Goal: Information Seeking & Learning: Learn about a topic

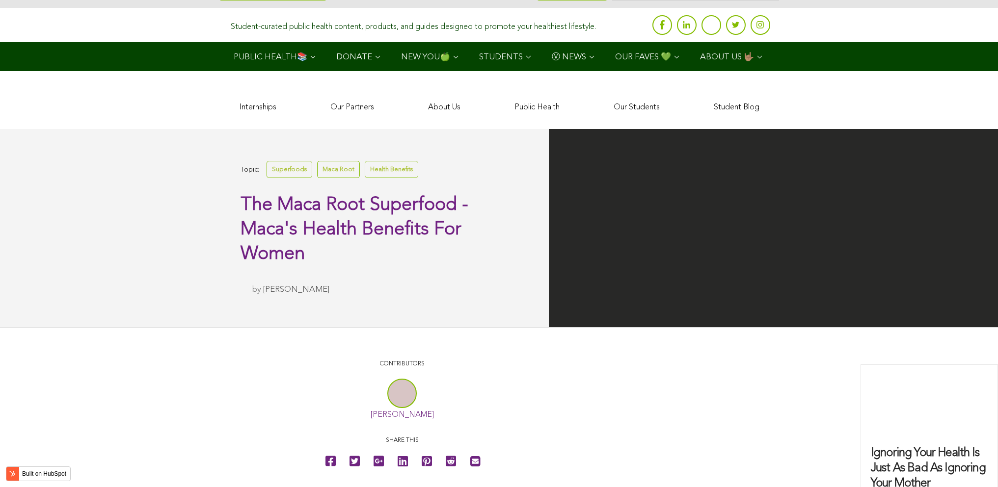
scroll to position [2823, 0]
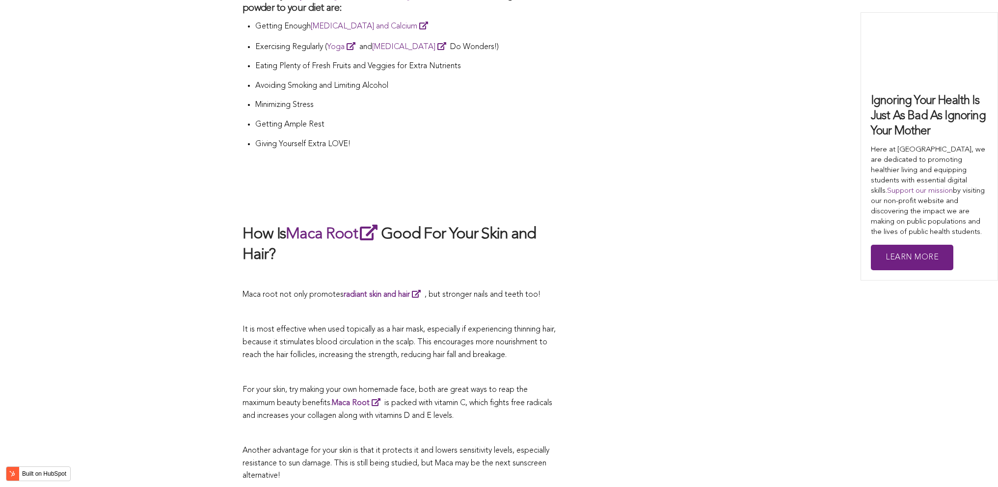
click at [491, 271] on p at bounding box center [401, 277] width 319 height 13
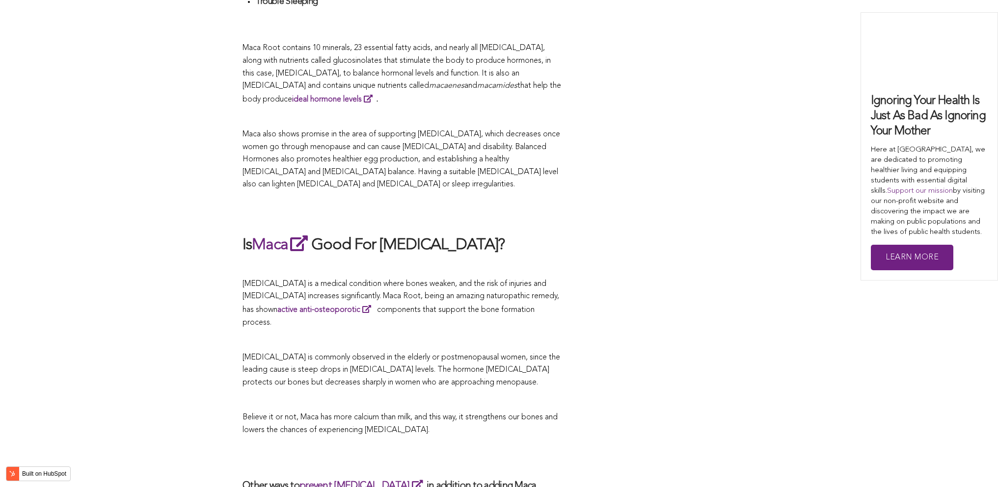
scroll to position [2234, 0]
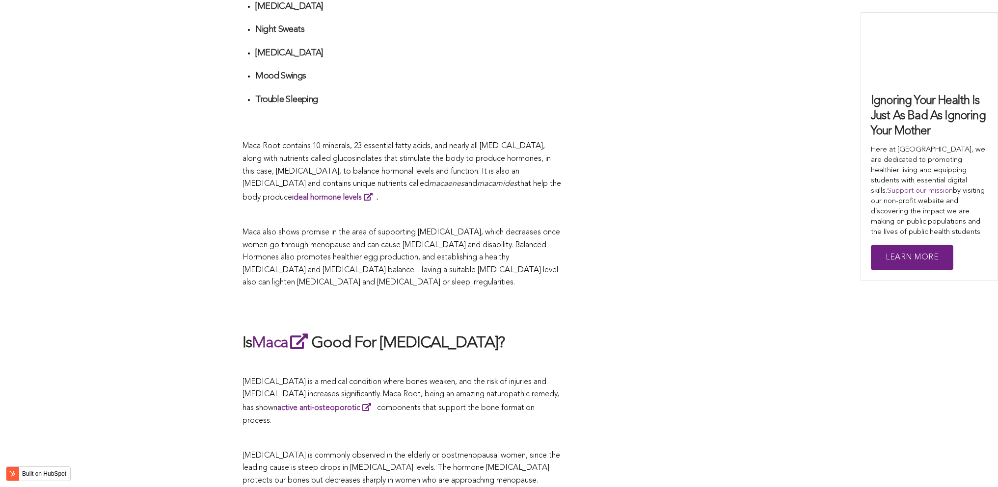
click at [404, 378] on span "[MEDICAL_DATA] is a medical condition where bones weaken, and the risk of injur…" at bounding box center [400, 401] width 317 height 47
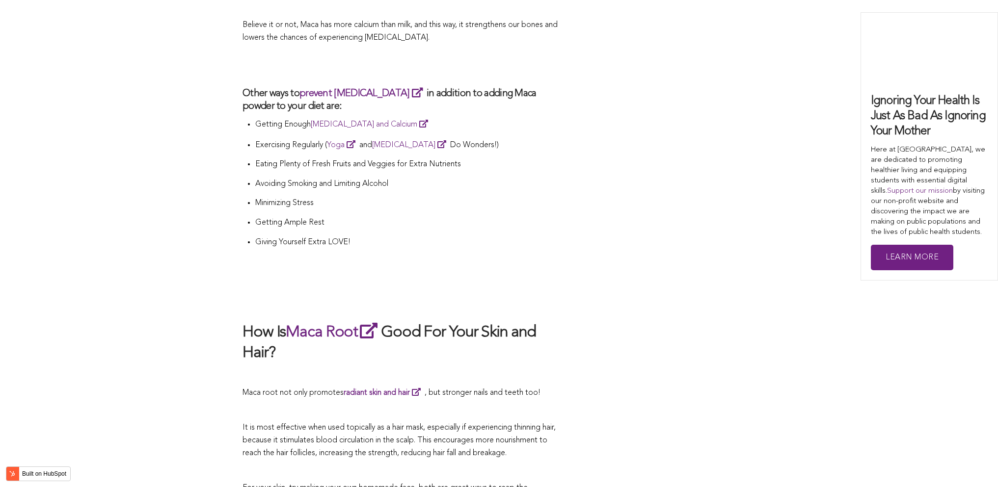
scroll to position [1542, 0]
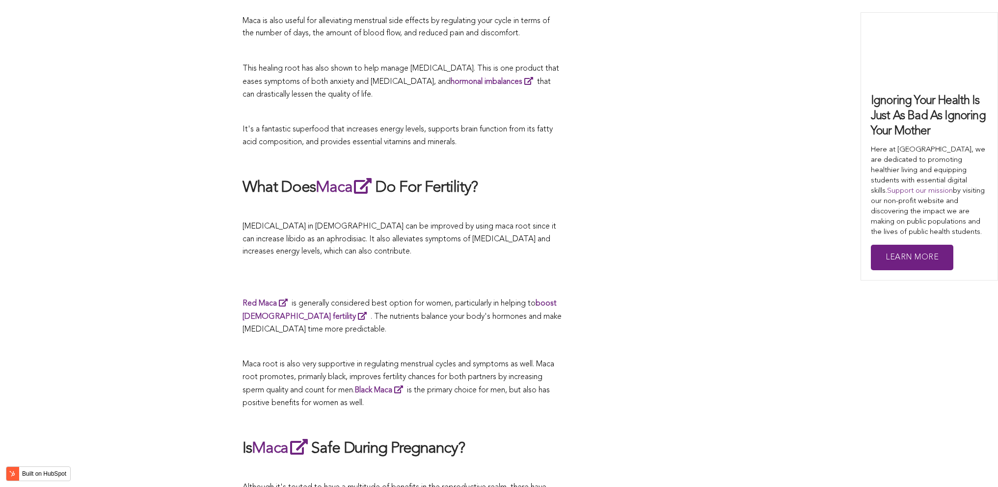
click at [421, 244] on p "[MEDICAL_DATA] in [DEMOGRAPHIC_DATA] can be improved by using maca root since i…" at bounding box center [401, 240] width 319 height 38
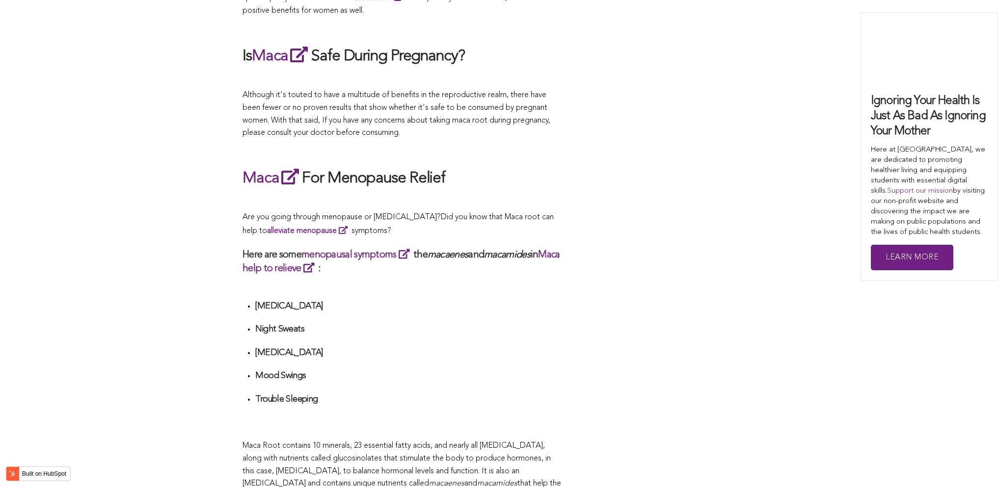
scroll to position [2479, 0]
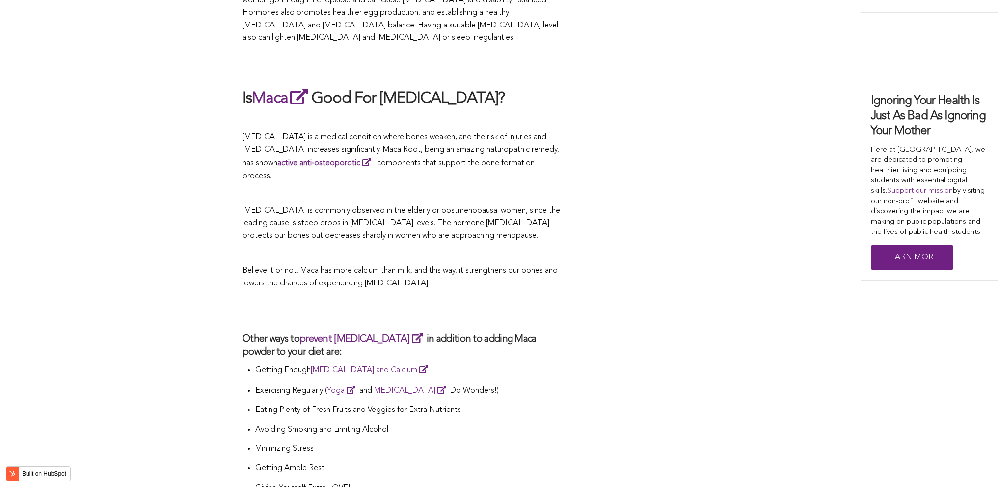
click at [427, 267] on span "Believe it or not, Maca has more calcium than milk, and this way, it strengthen…" at bounding box center [399, 277] width 315 height 21
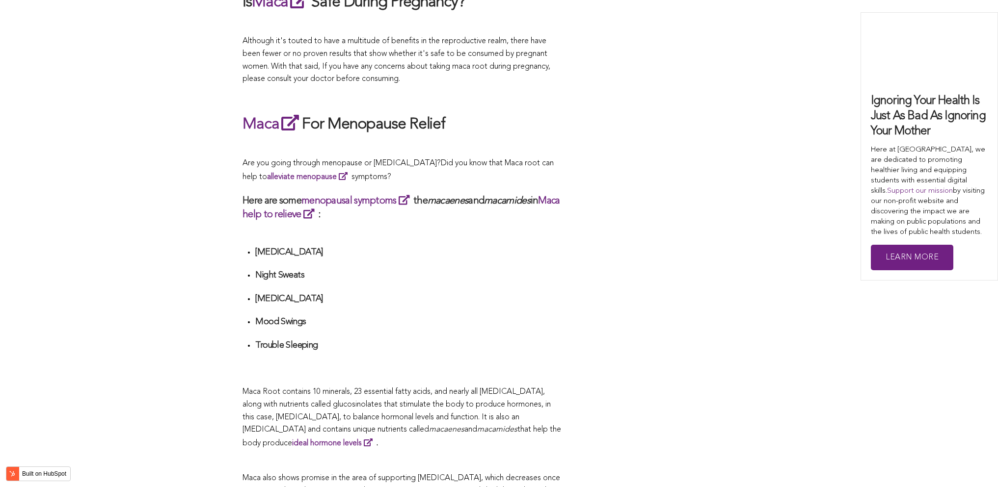
scroll to position [1687, 0]
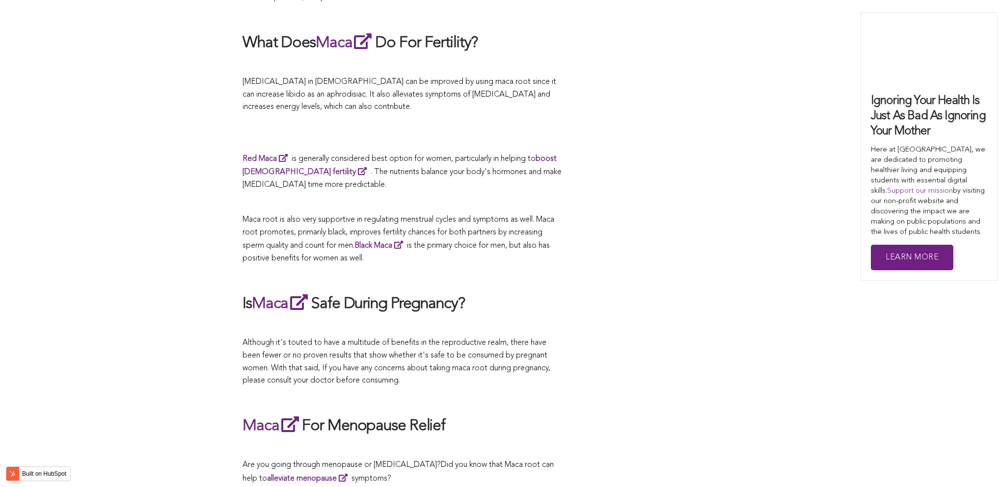
click at [435, 244] on p "Maca root is also very supportive in regulating menstrual cycles and symptoms a…" at bounding box center [401, 239] width 319 height 51
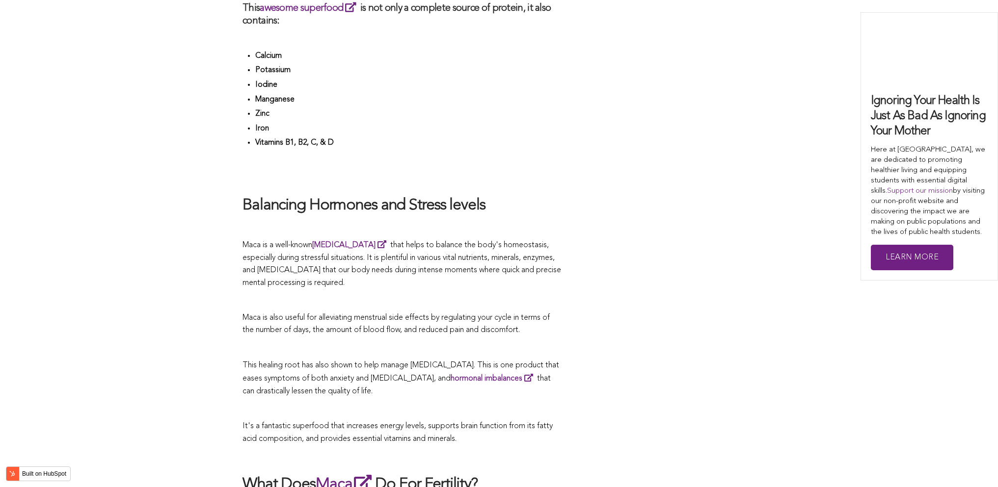
scroll to position [2551, 0]
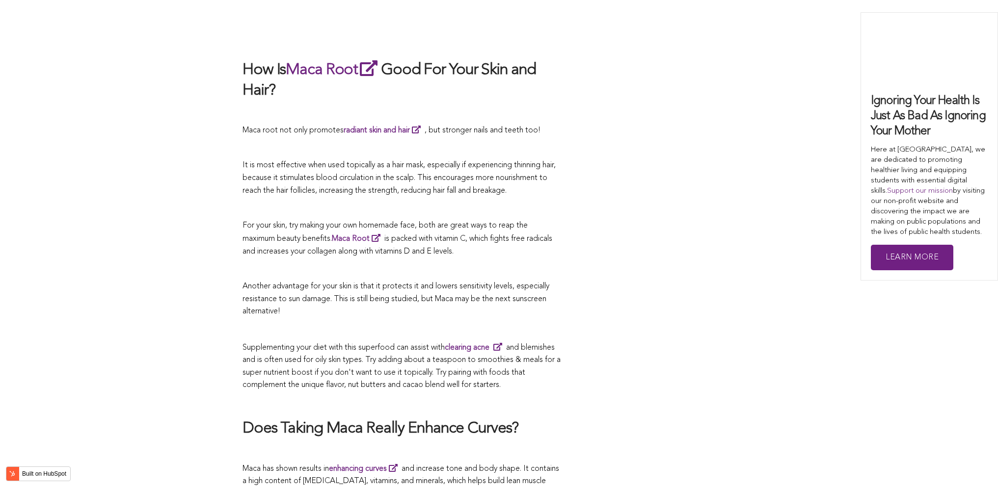
click at [525, 264] on p at bounding box center [401, 270] width 319 height 13
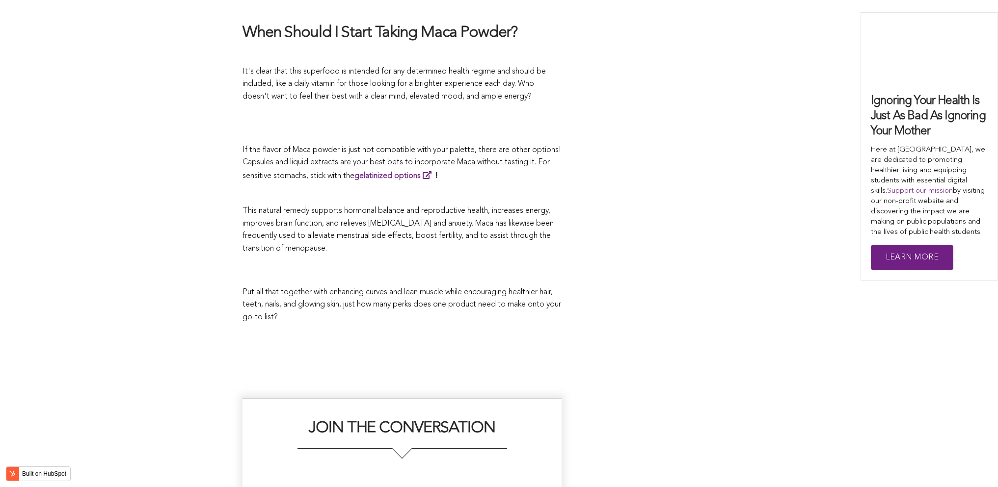
click at [517, 261] on p at bounding box center [401, 271] width 319 height 21
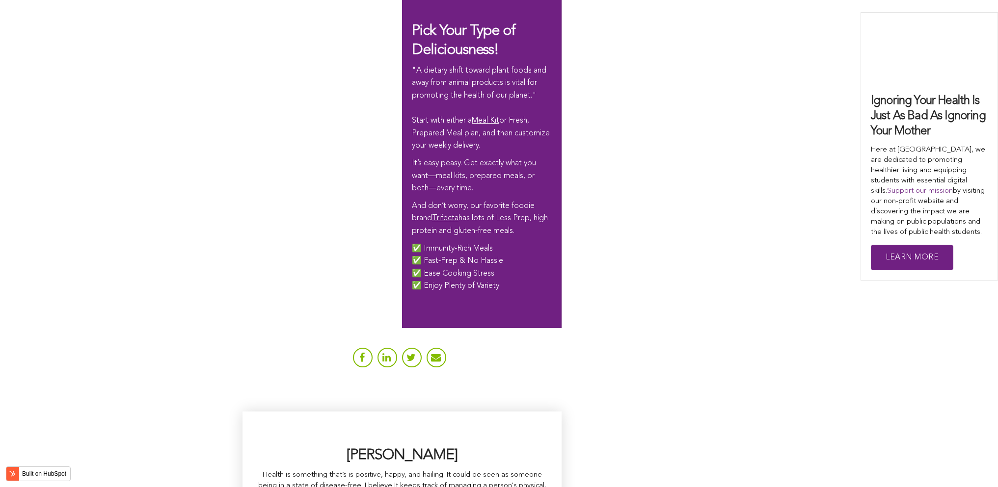
scroll to position [2807, 0]
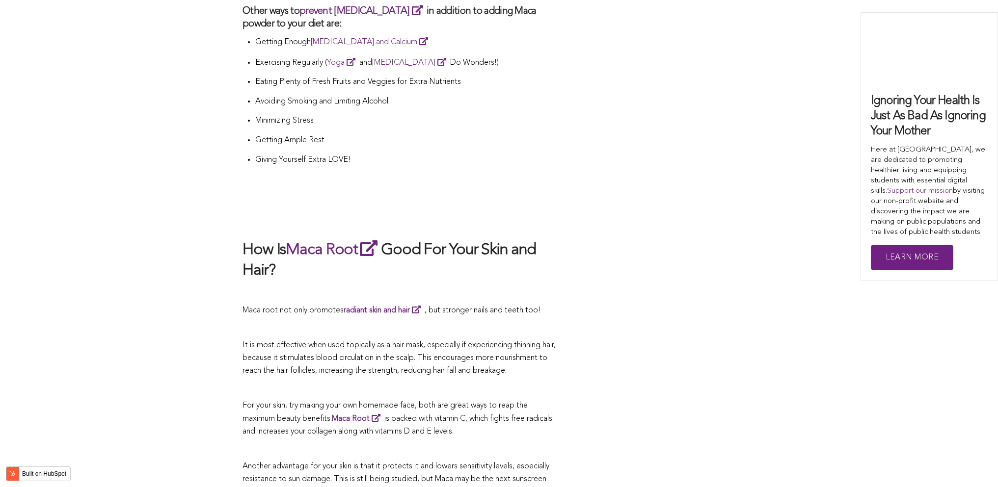
click at [460, 244] on h2 "How Is Maca Root Good For Your Skin and Hair?" at bounding box center [401, 259] width 319 height 43
click at [437, 322] on p at bounding box center [401, 328] width 319 height 13
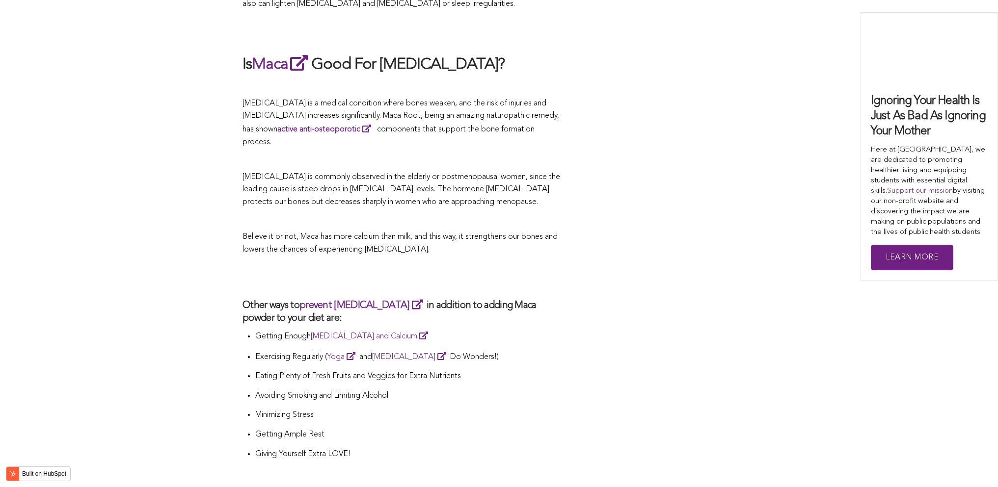
scroll to position [2246, 0]
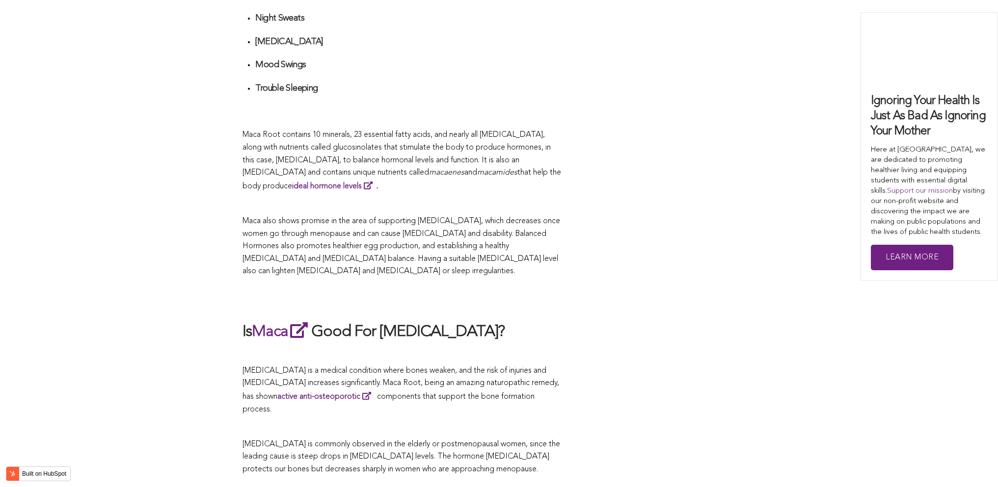
click at [510, 244] on span "Maca also shows promise in the area of supporting [MEDICAL_DATA], which decreas…" at bounding box center [400, 246] width 317 height 58
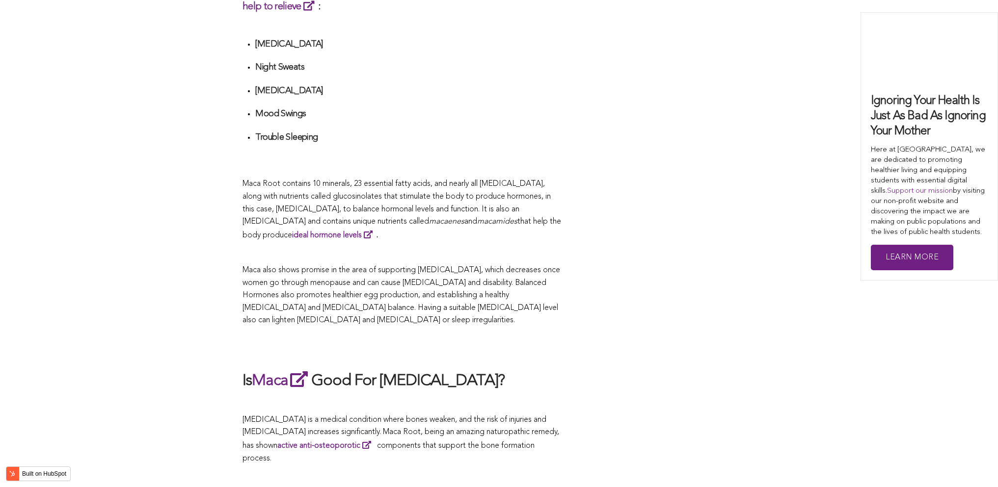
scroll to position [2521, 0]
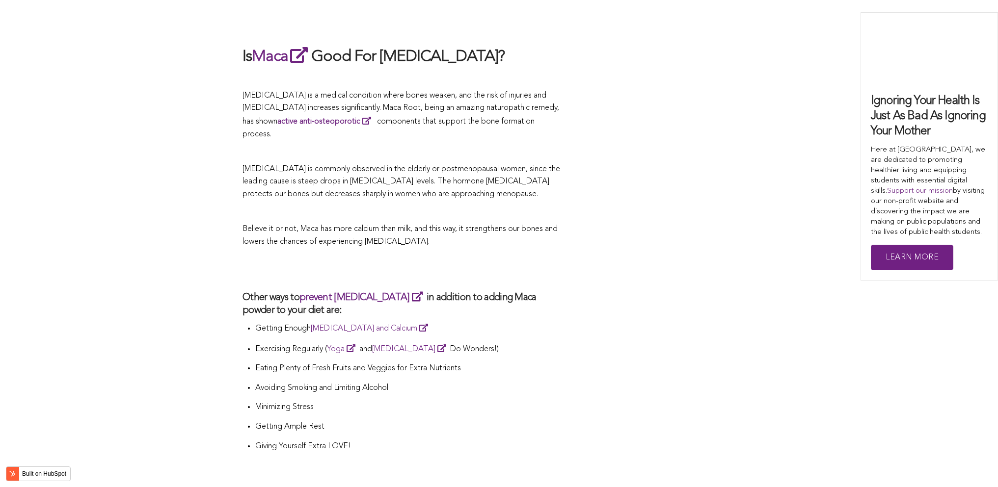
click at [387, 258] on h2 at bounding box center [401, 269] width 319 height 23
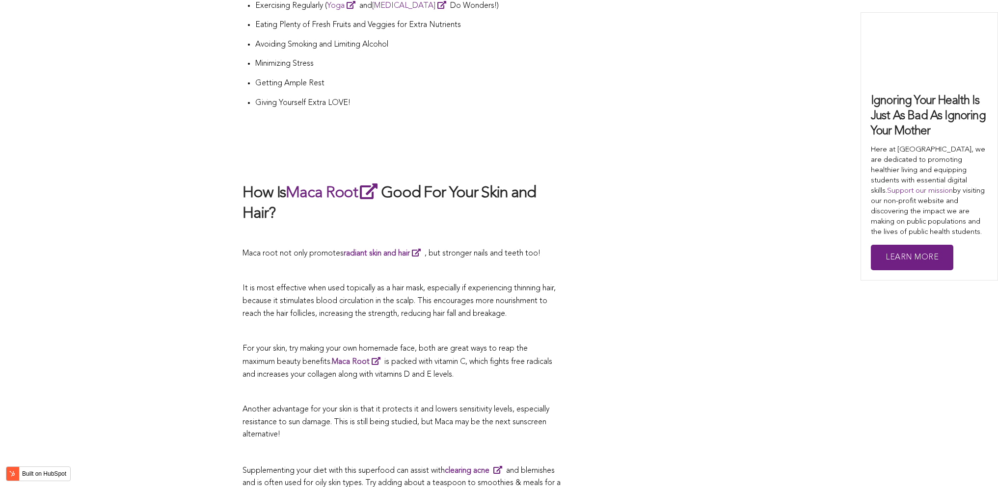
scroll to position [2913, 0]
